Goal: Information Seeking & Learning: Learn about a topic

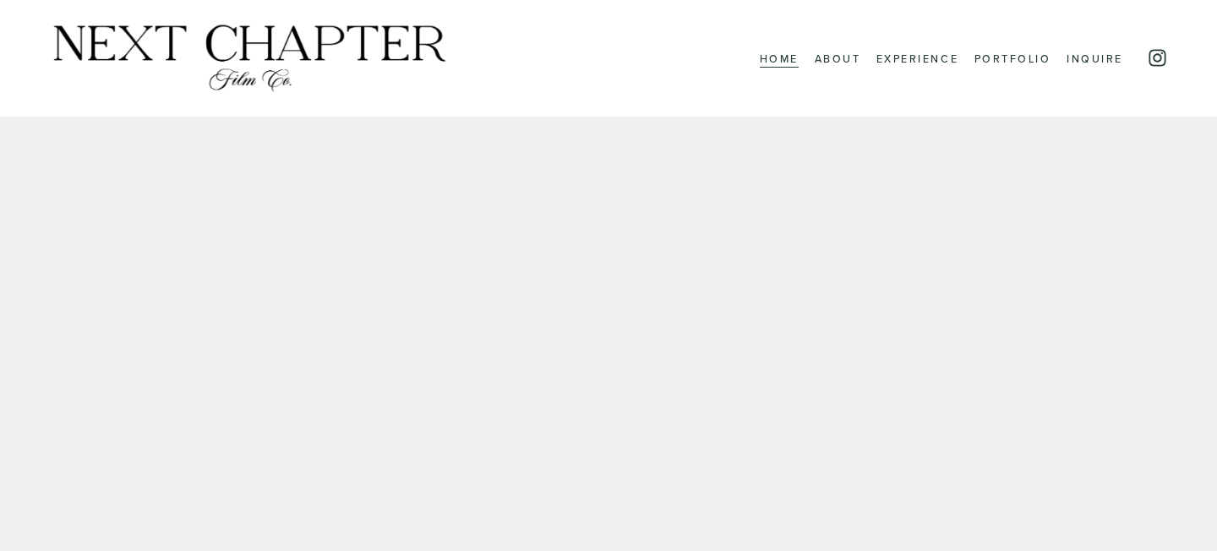
click at [995, 51] on link "Portfolio" at bounding box center [1013, 57] width 77 height 21
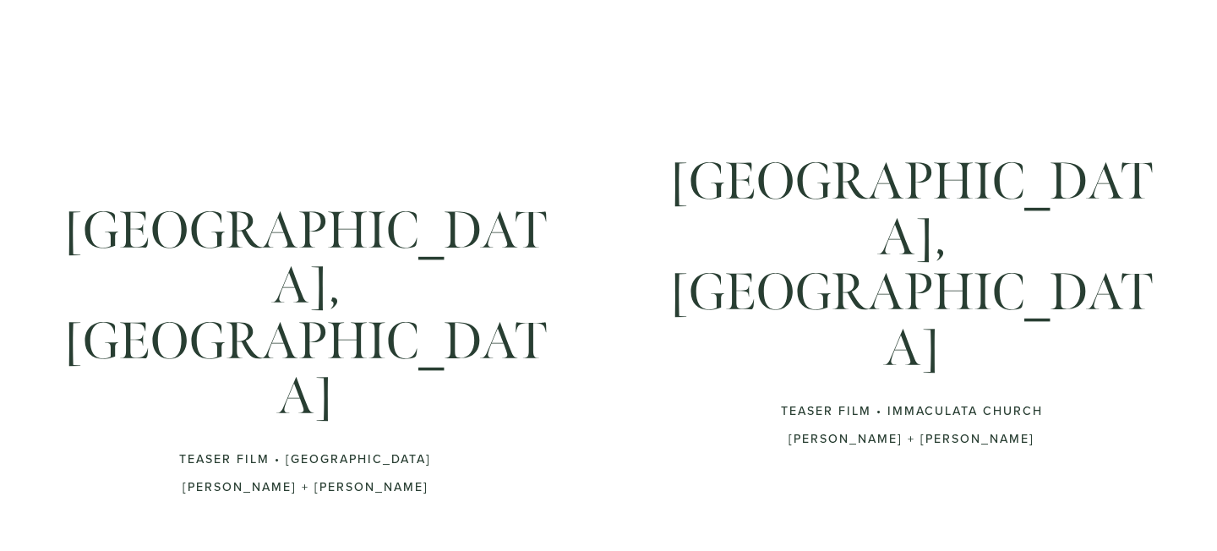
scroll to position [187, 0]
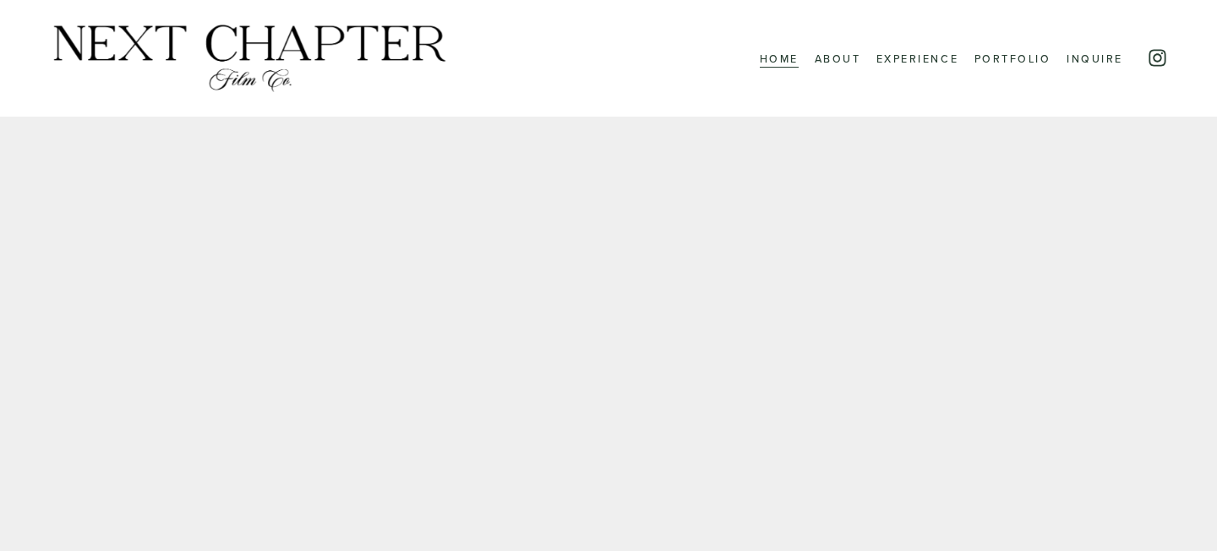
click at [979, 59] on link "Portfolio" at bounding box center [1013, 57] width 77 height 21
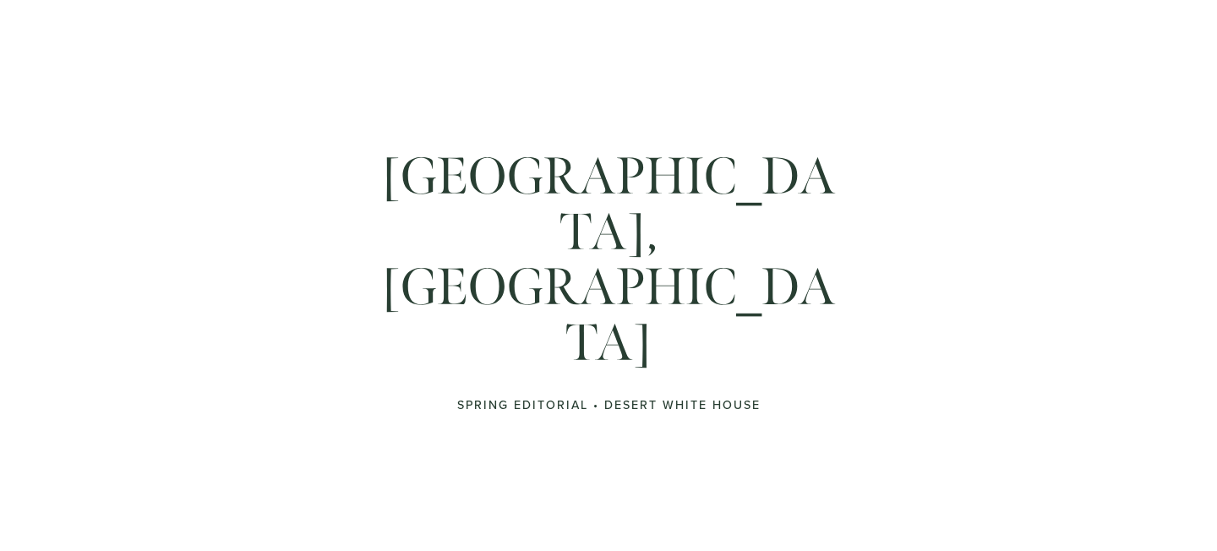
scroll to position [1571, 0]
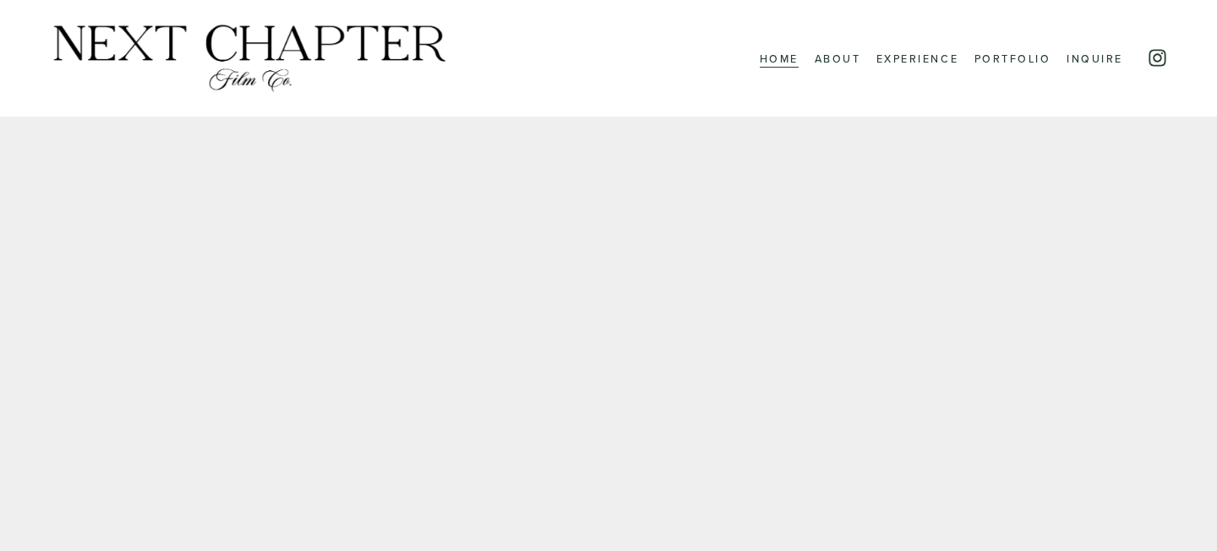
click at [910, 68] on link "Experience" at bounding box center [918, 57] width 82 height 21
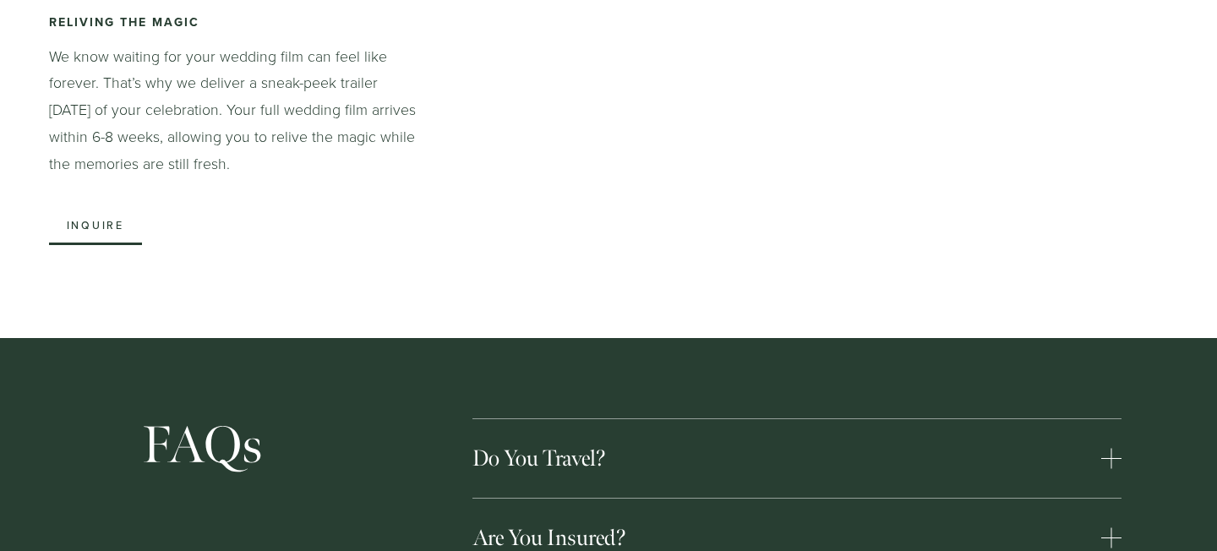
scroll to position [4189, 0]
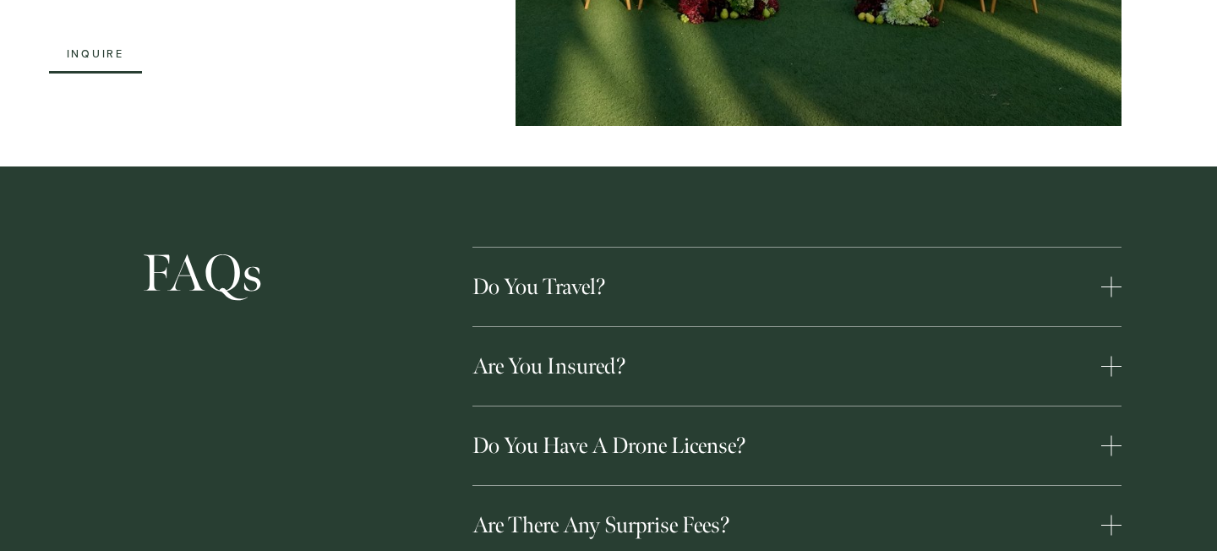
click at [805, 248] on button "Do you travel?" at bounding box center [797, 287] width 649 height 79
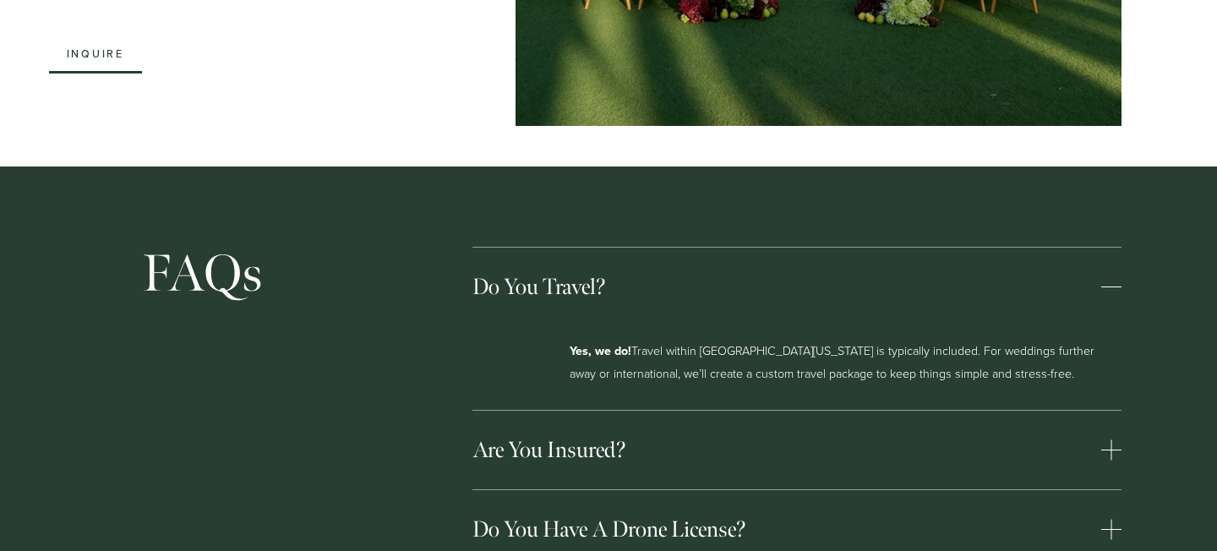
click at [634, 490] on button "Do you have a drone license?" at bounding box center [797, 529] width 649 height 79
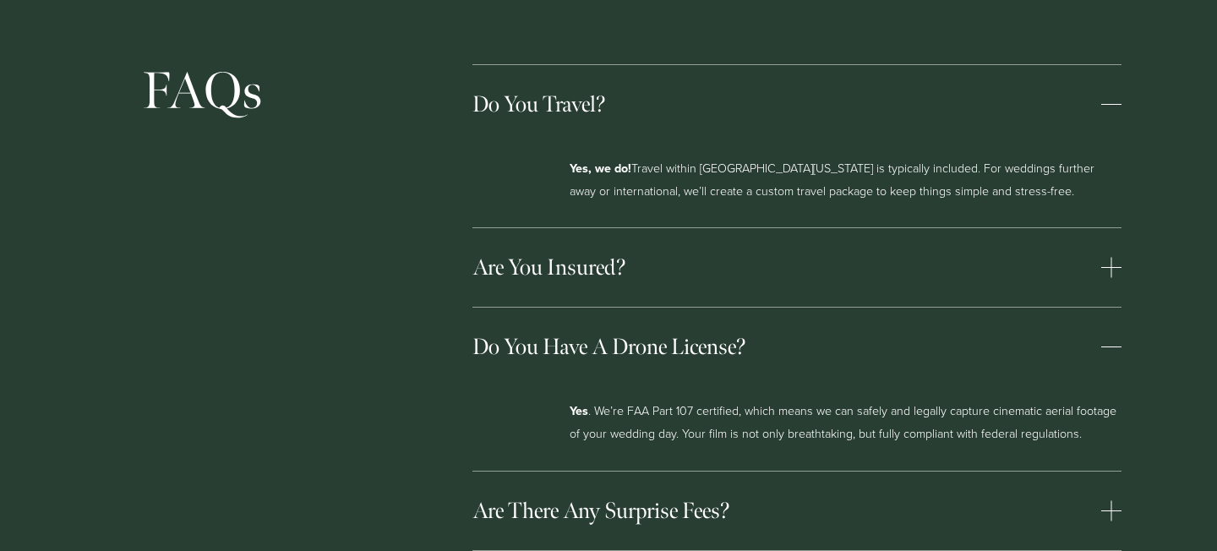
scroll to position [4399, 0]
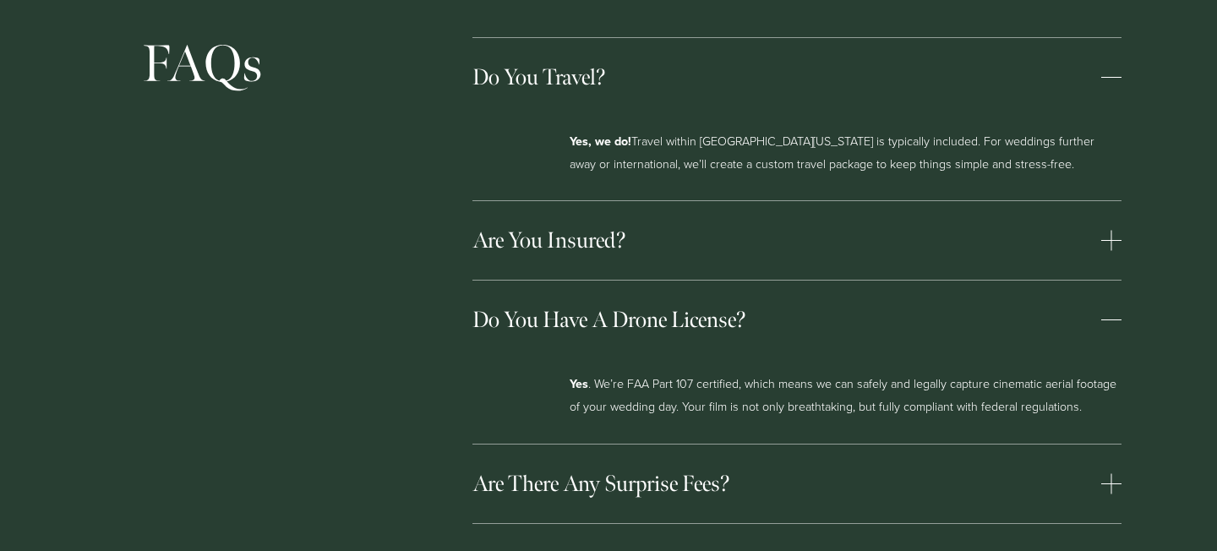
click at [646, 445] on button "Are there any surprise fees?" at bounding box center [797, 484] width 649 height 79
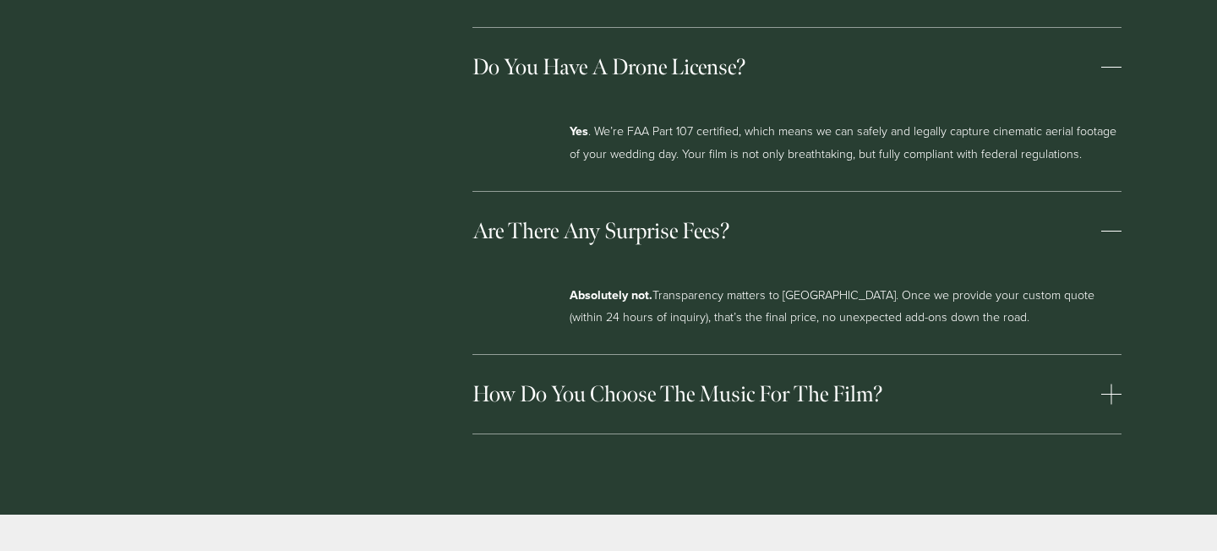
scroll to position [4653, 0]
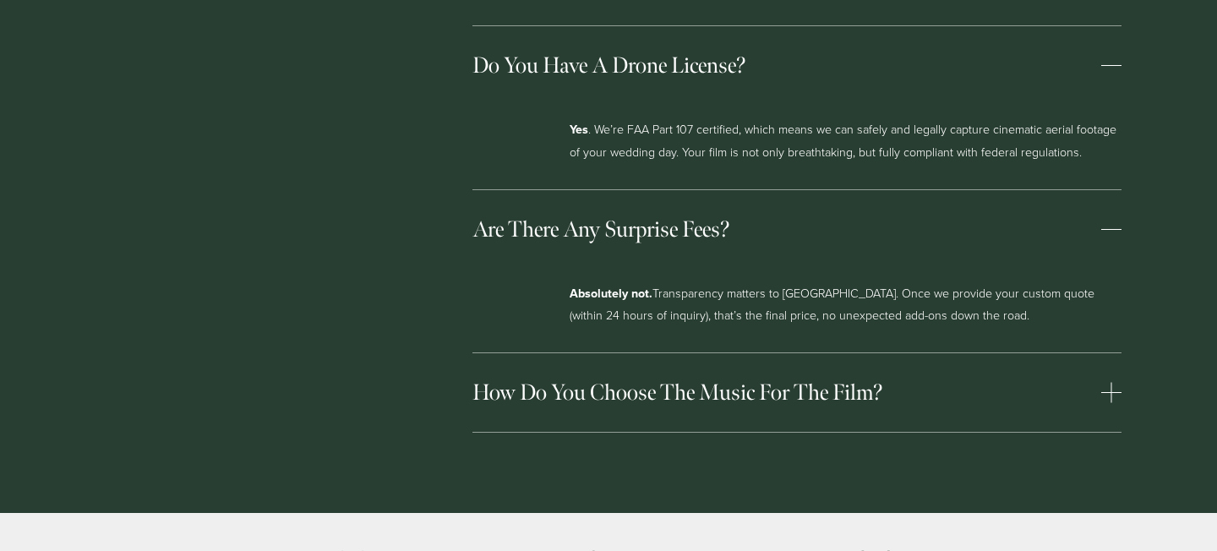
click at [669, 353] on button "How do you choose the music for the film?" at bounding box center [797, 392] width 649 height 79
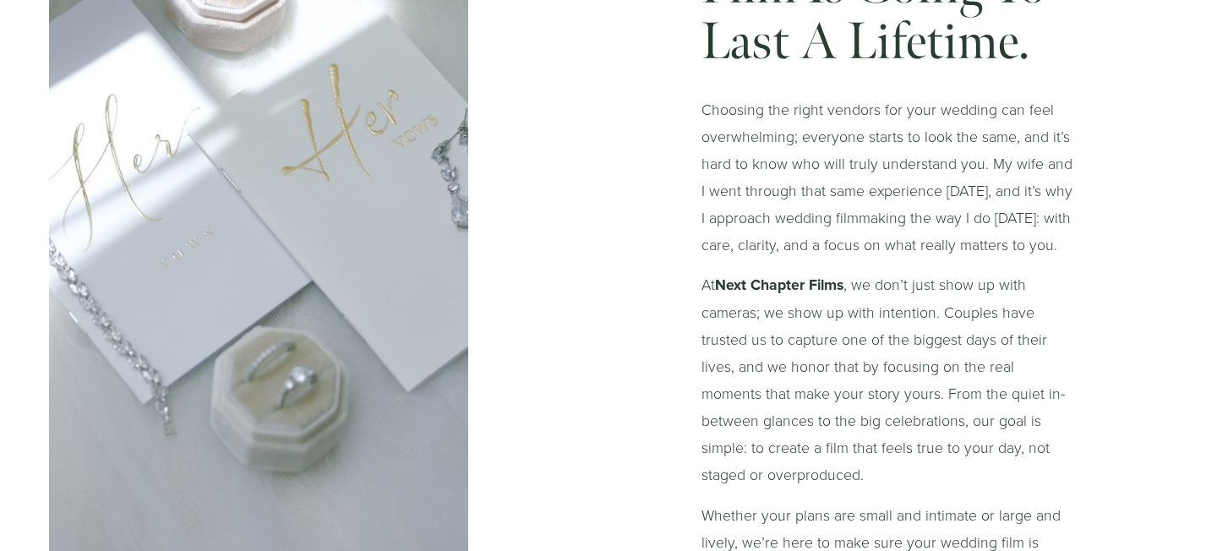
scroll to position [0, 0]
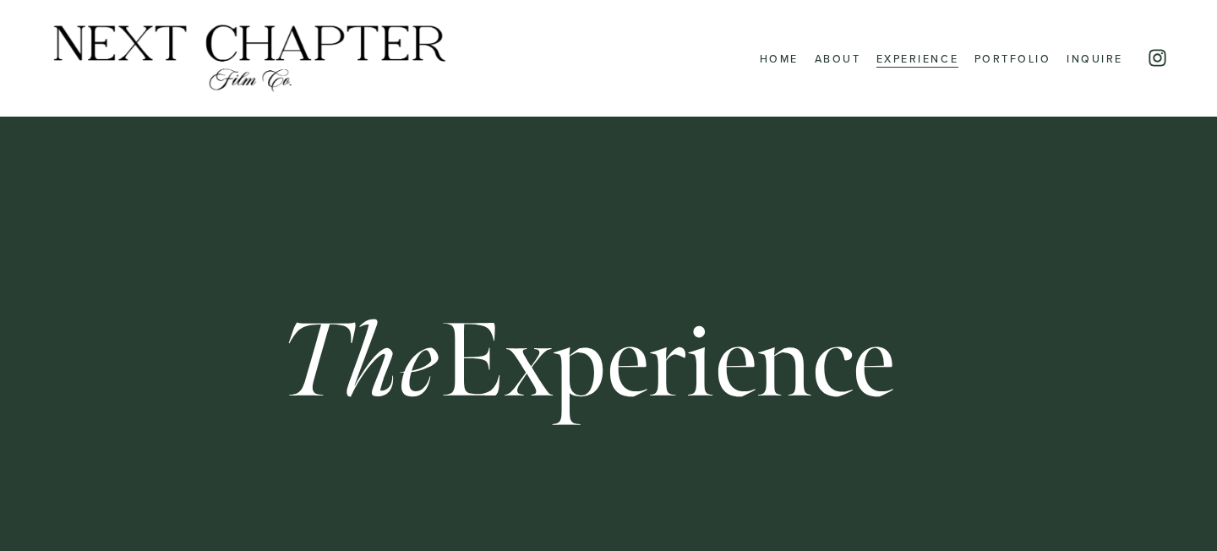
click at [1012, 63] on link "Portfolio" at bounding box center [1013, 57] width 77 height 21
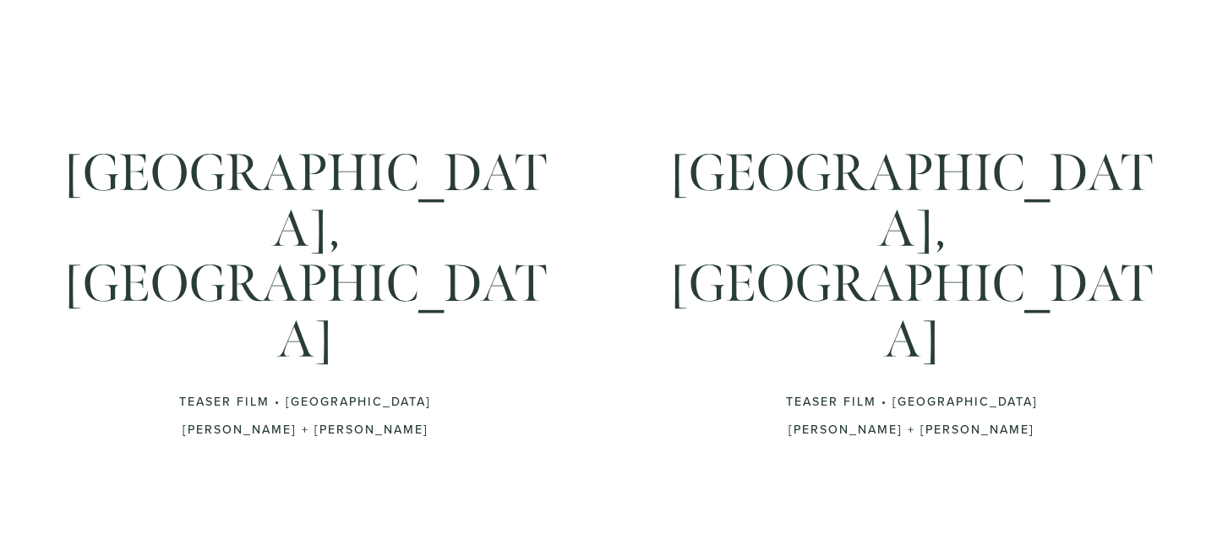
scroll to position [1157, 0]
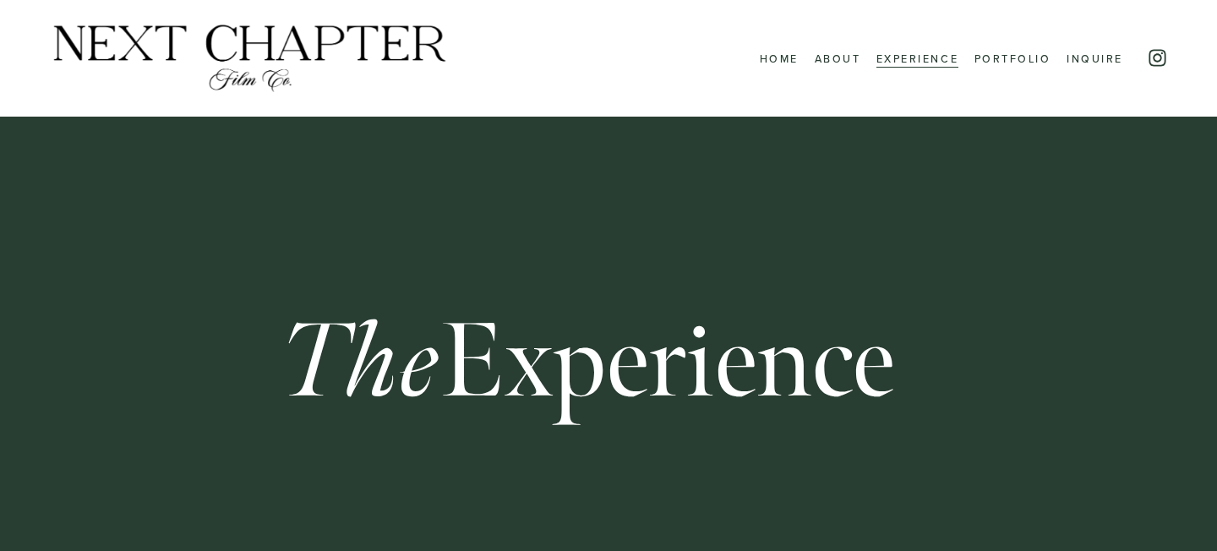
scroll to position [7, 0]
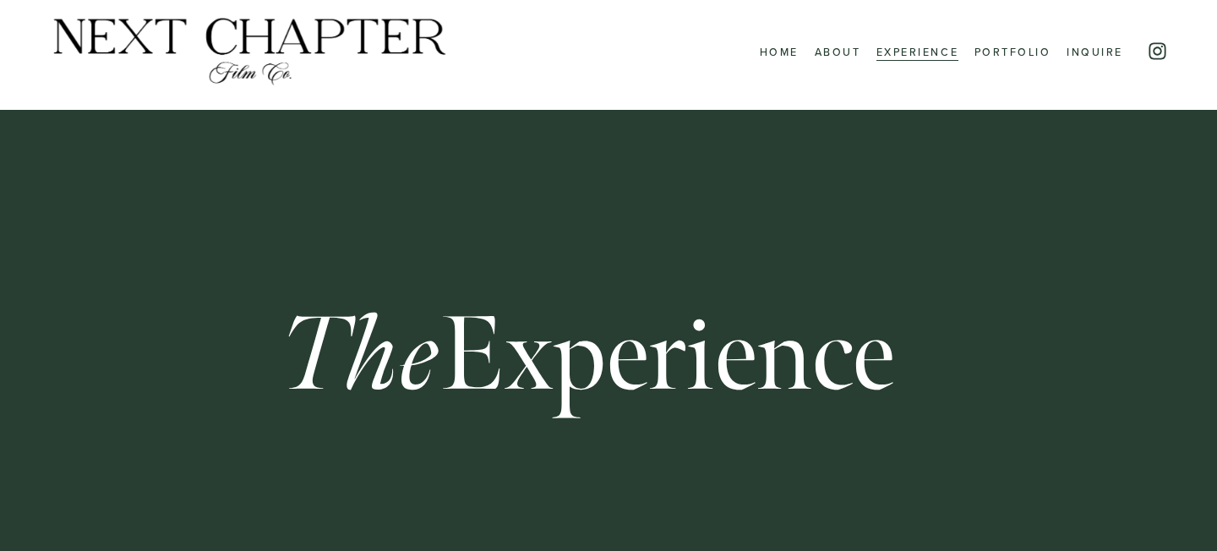
click at [1040, 47] on link "Portfolio" at bounding box center [1013, 51] width 77 height 21
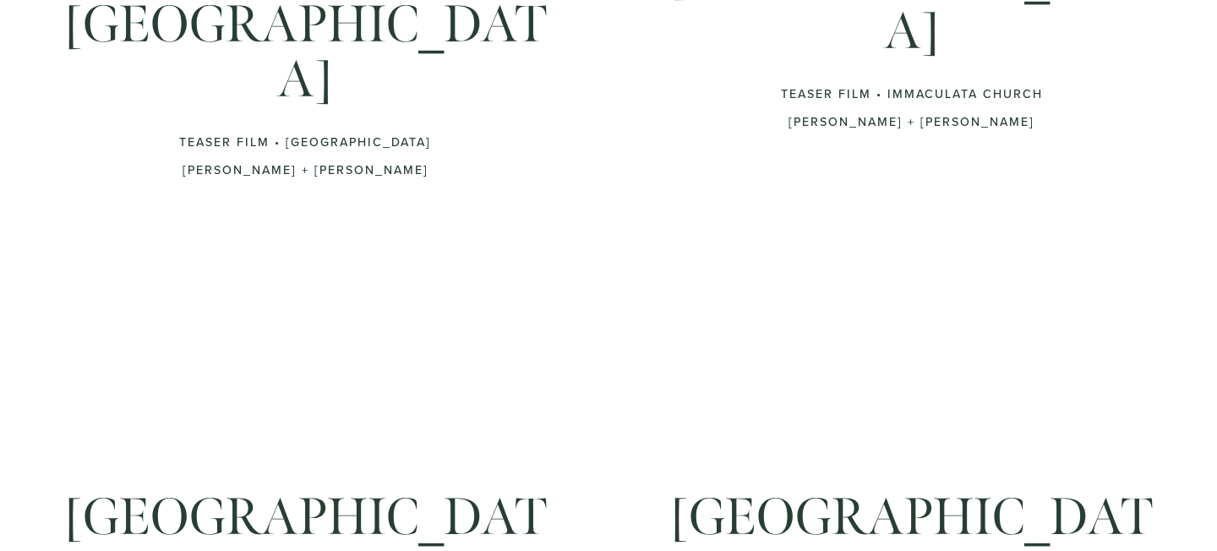
scroll to position [645, 0]
